Goal: Find specific page/section: Find specific page/section

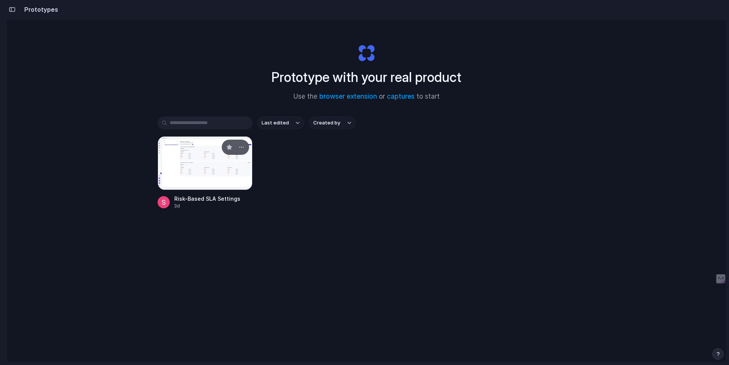
click at [219, 162] on div at bounding box center [205, 163] width 95 height 54
